Goal: Transaction & Acquisition: Purchase product/service

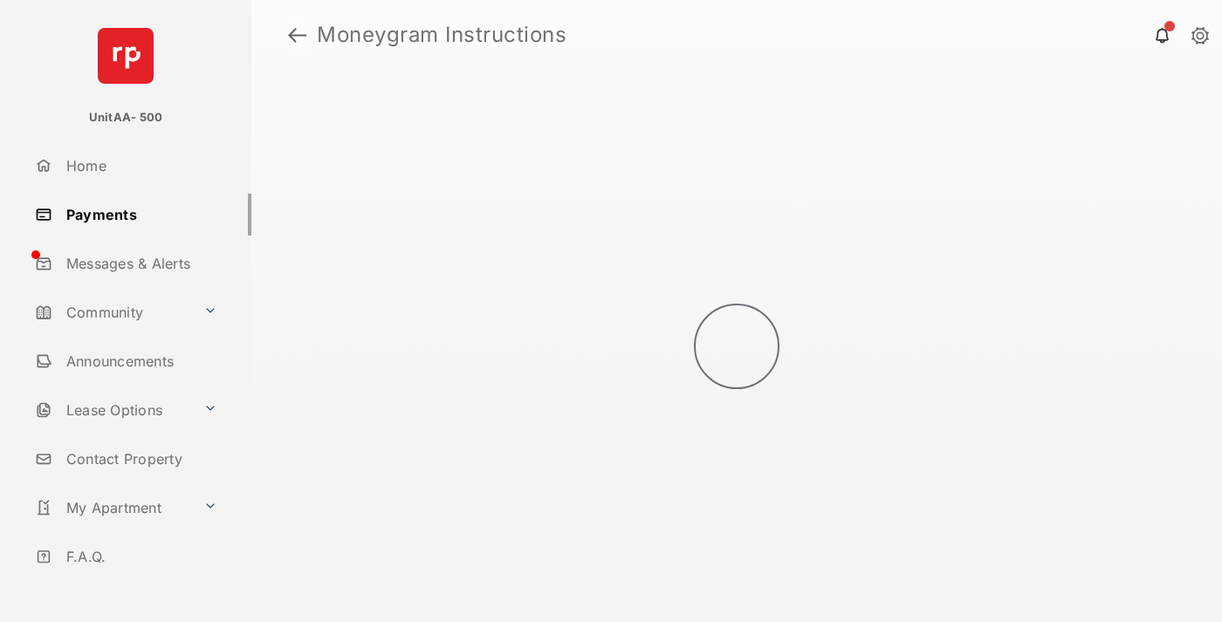
click at [297, 35] on link at bounding box center [297, 35] width 18 height 42
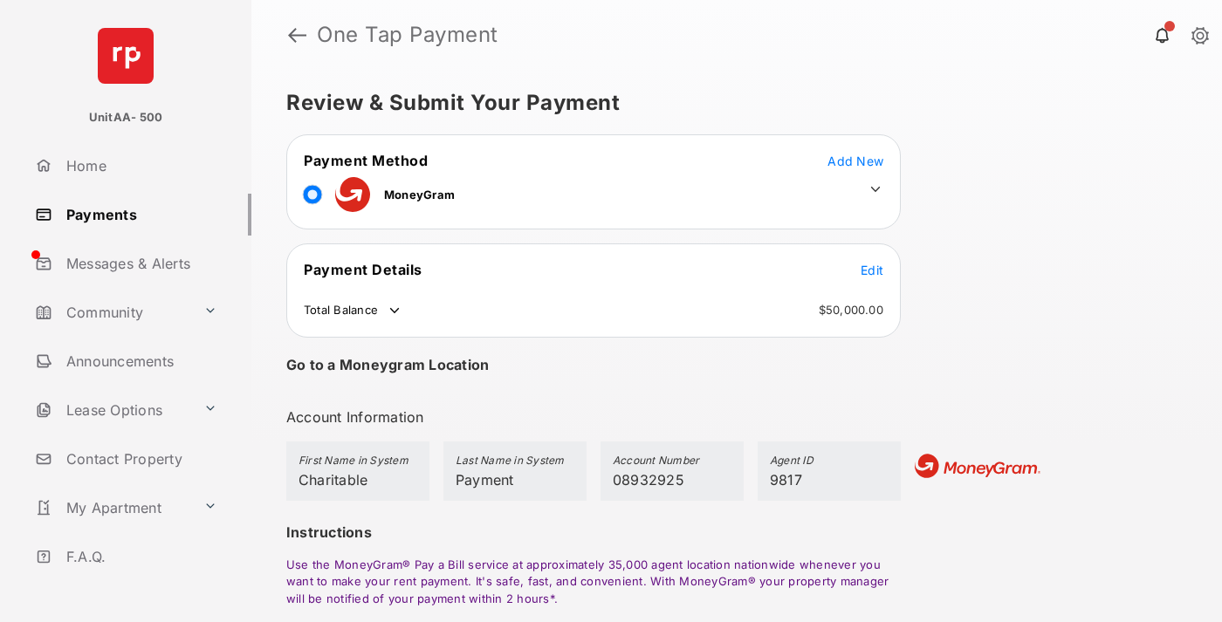
click at [872, 270] on span "Edit" at bounding box center [872, 270] width 23 height 15
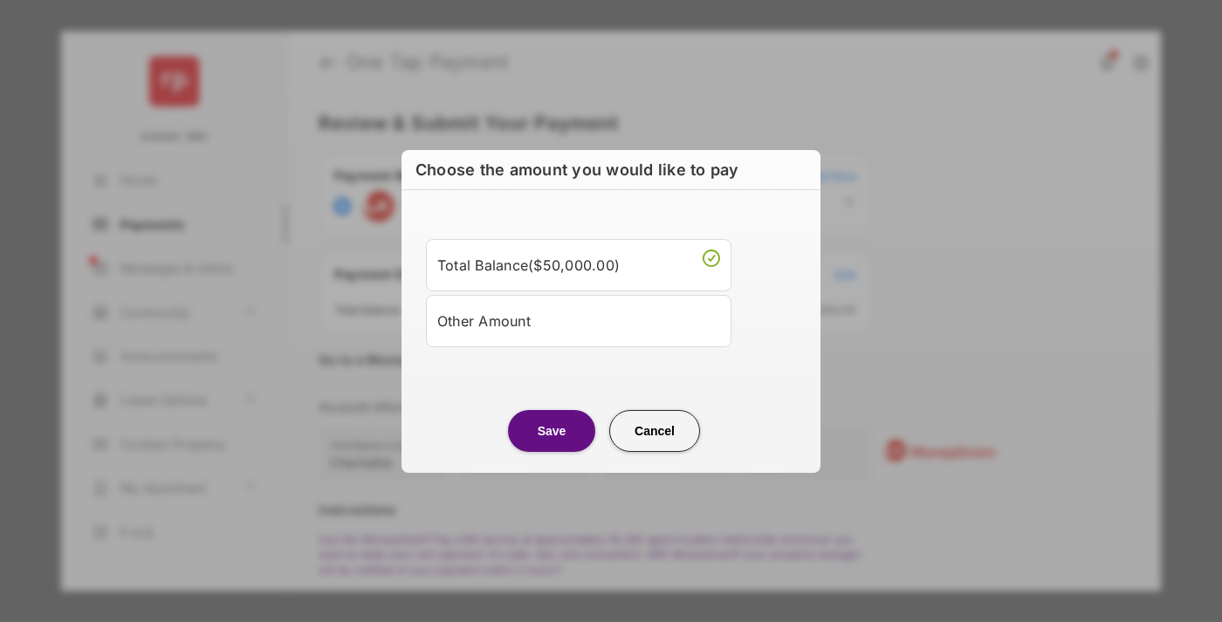
click at [579, 320] on div "Other Amount" at bounding box center [578, 321] width 283 height 30
type input "****"
click at [552, 452] on button "Save" at bounding box center [551, 431] width 87 height 42
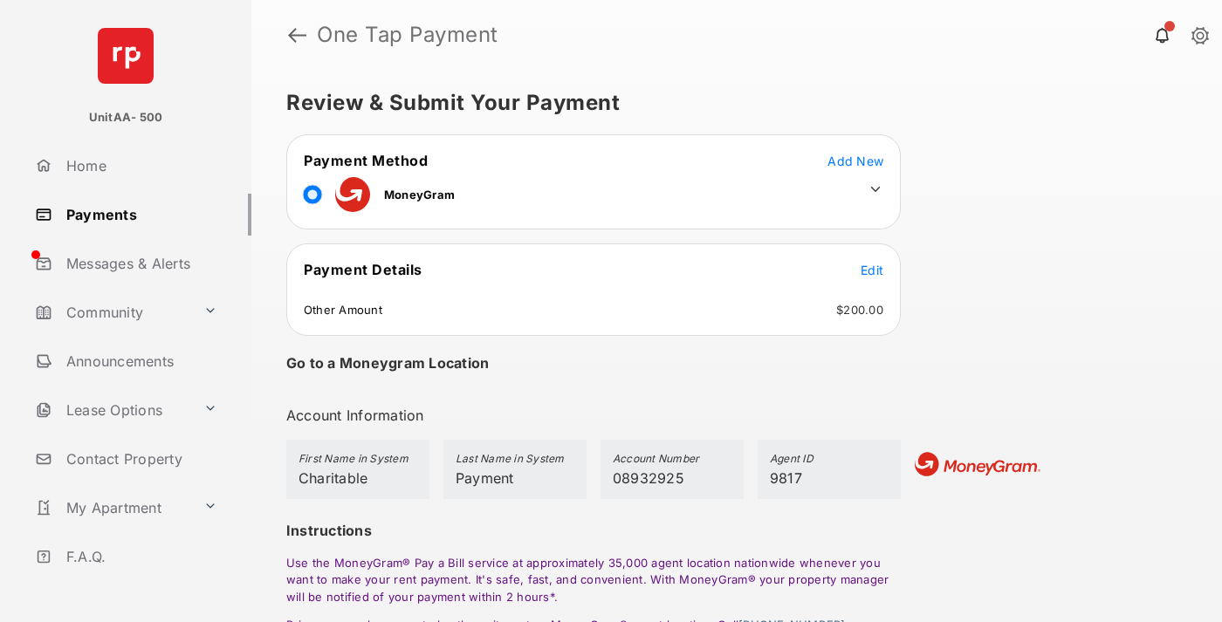
click at [876, 189] on icon at bounding box center [876, 190] width 16 height 16
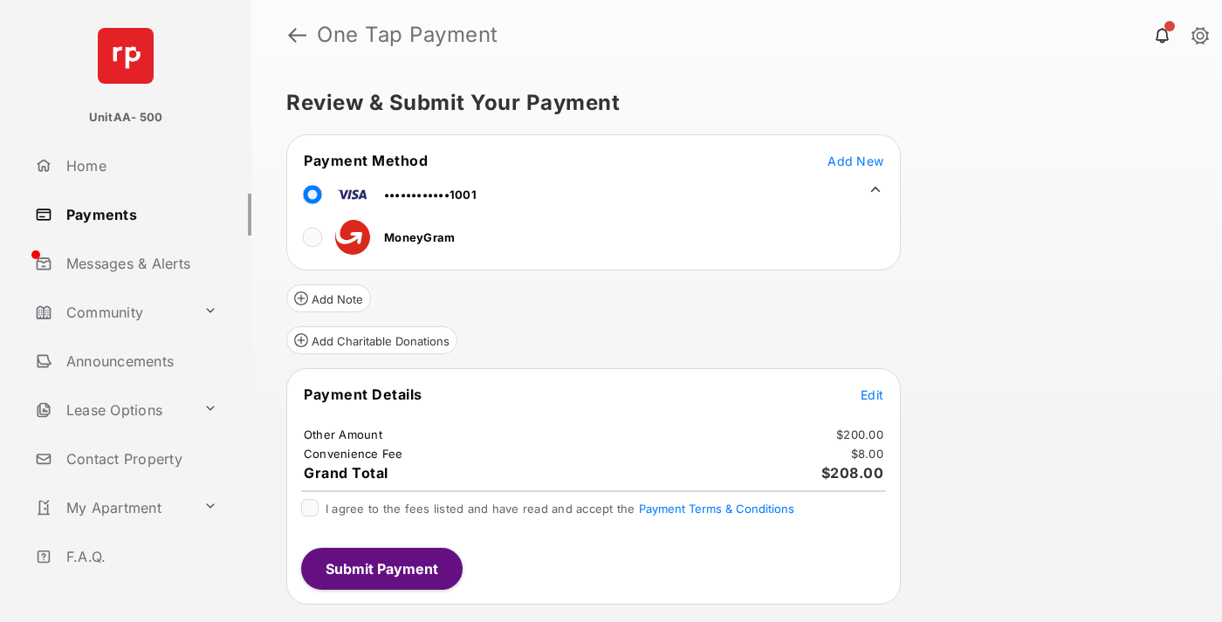
click at [371, 340] on button "Add Charitable Donations" at bounding box center [371, 341] width 171 height 28
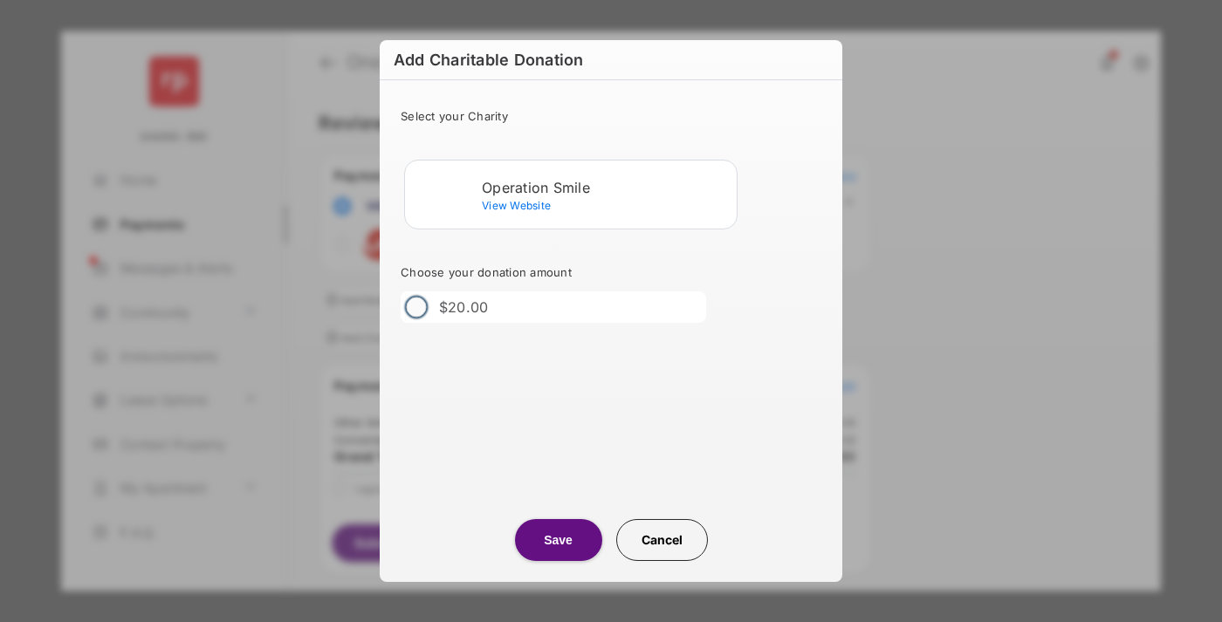
click at [606, 187] on div "Operation Smile" at bounding box center [606, 188] width 248 height 16
click at [558, 540] on button "Save" at bounding box center [558, 540] width 87 height 42
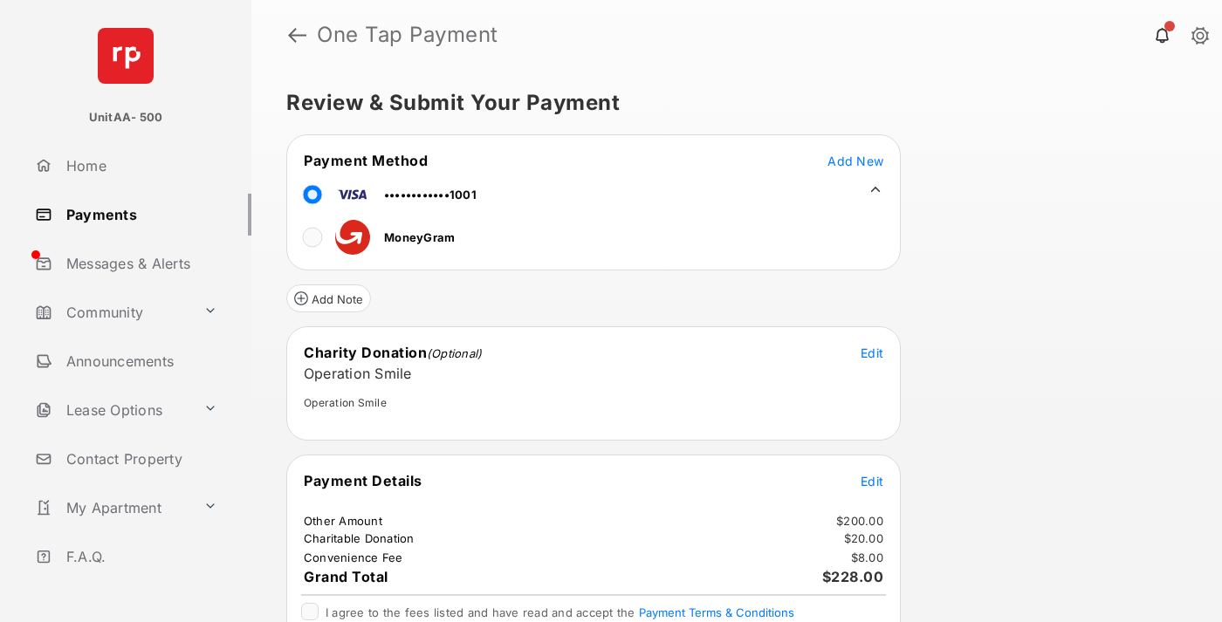
click at [872, 481] on span "Edit" at bounding box center [872, 481] width 23 height 15
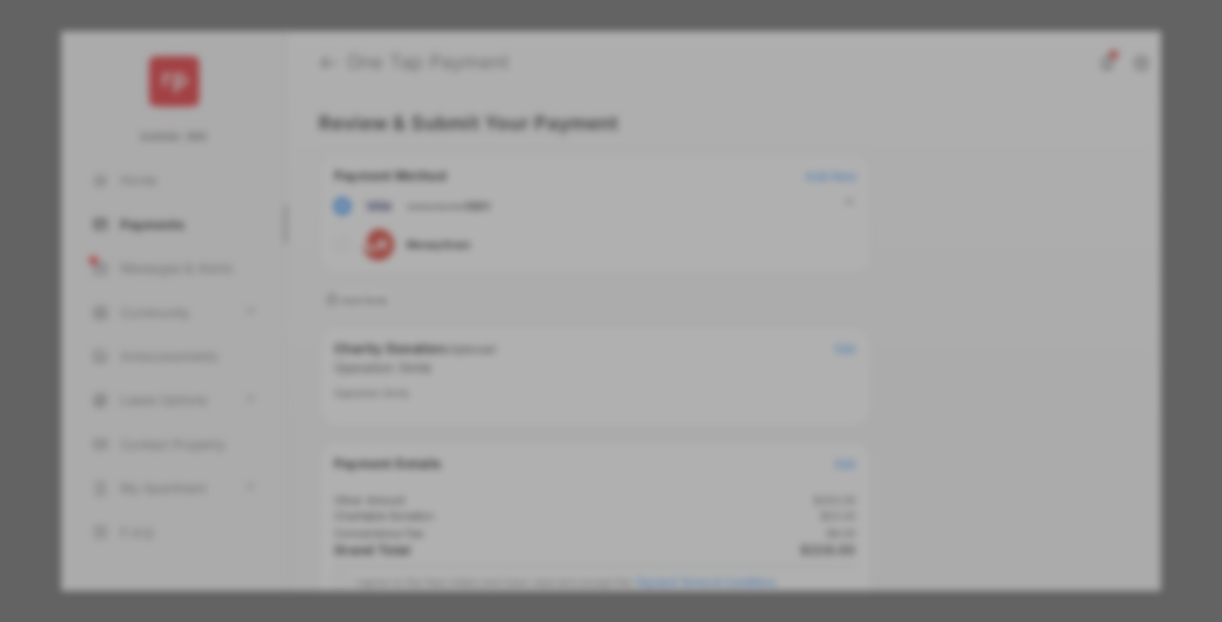
click at [552, 469] on button "Save" at bounding box center [551, 490] width 87 height 42
